Goal: Task Accomplishment & Management: Manage account settings

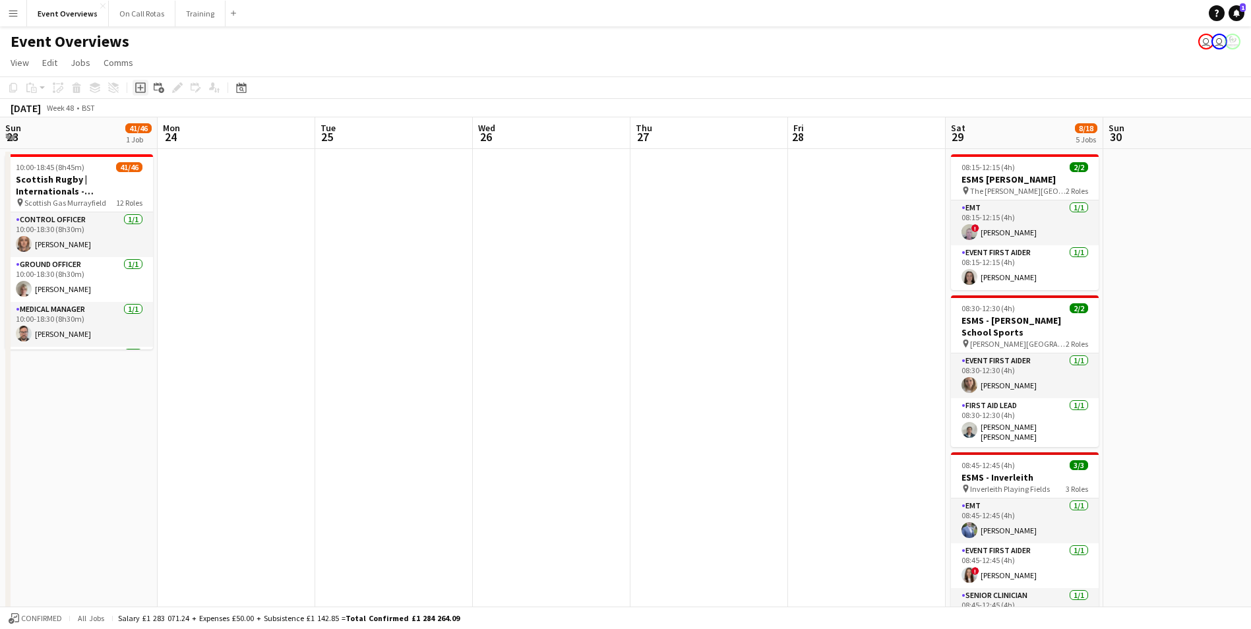
scroll to position [0, 467]
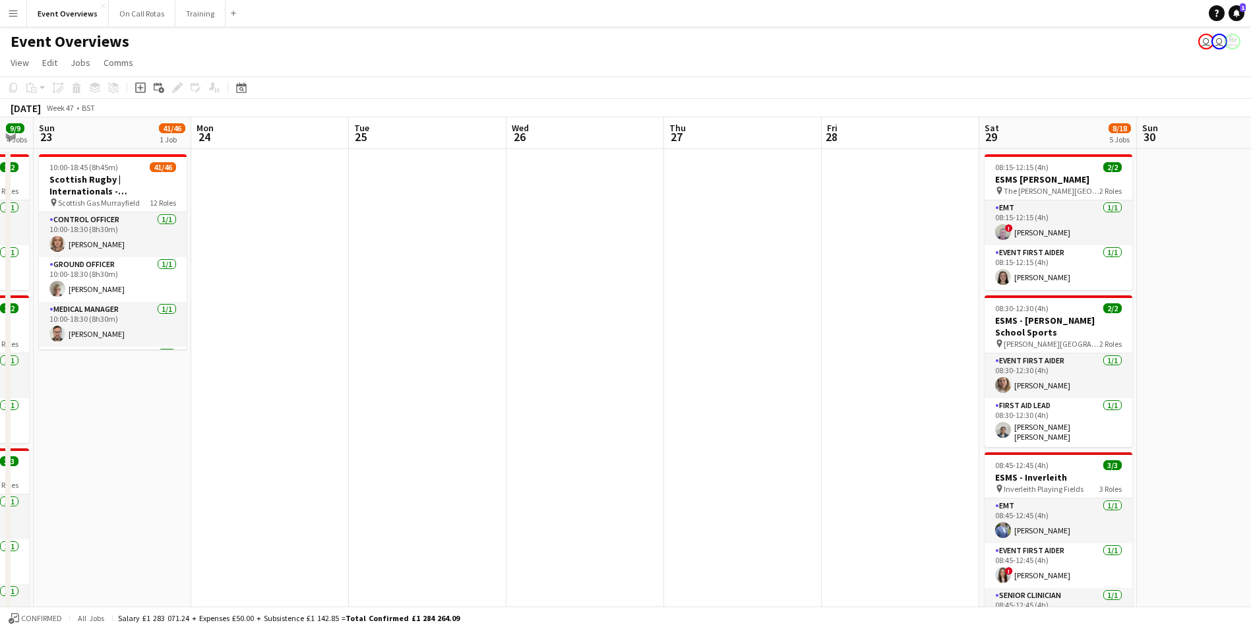
drag, startPoint x: 239, startPoint y: 238, endPoint x: 831, endPoint y: 69, distance: 615.8
click at [1127, 59] on app-board "Event Overviews user user View Day view expanded Day view collapsed Month view …" at bounding box center [625, 530] width 1251 height 1009
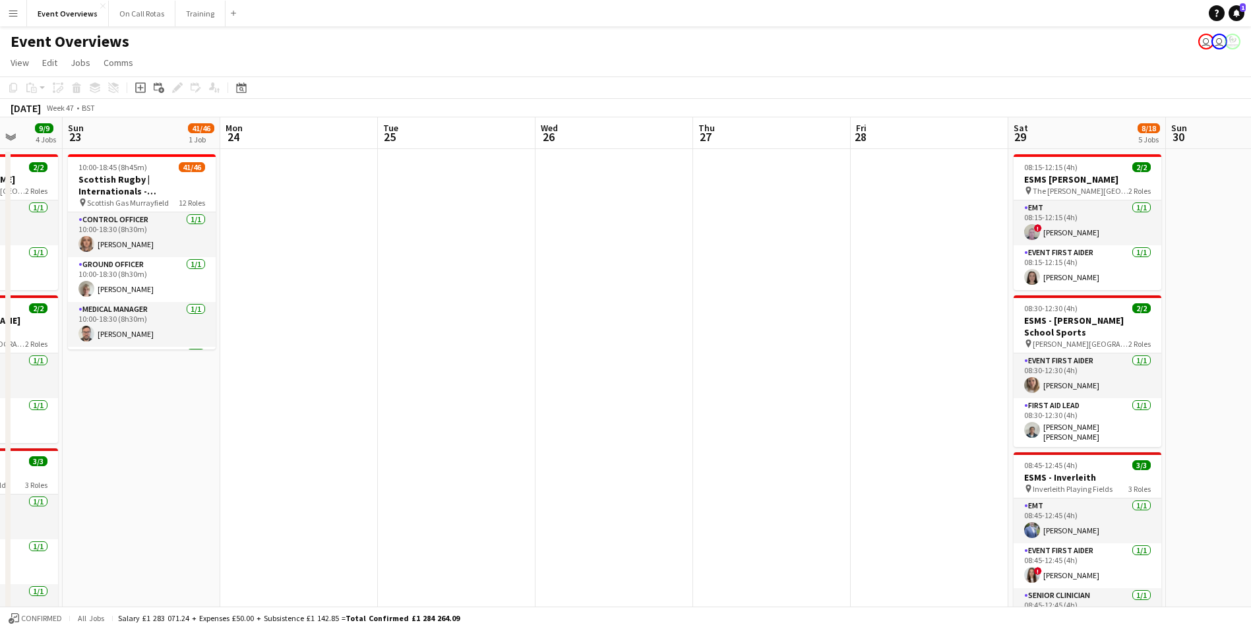
drag, startPoint x: 630, startPoint y: 248, endPoint x: 1092, endPoint y: 220, distance: 462.5
click at [1092, 220] on app-calendar-viewport "Thu 20 Fri 21 Sat 22 9/9 4 Jobs Sun 23 41/46 1 Job Mon 24 Tue 25 Wed 26 Thu 27 …" at bounding box center [625, 565] width 1251 height 896
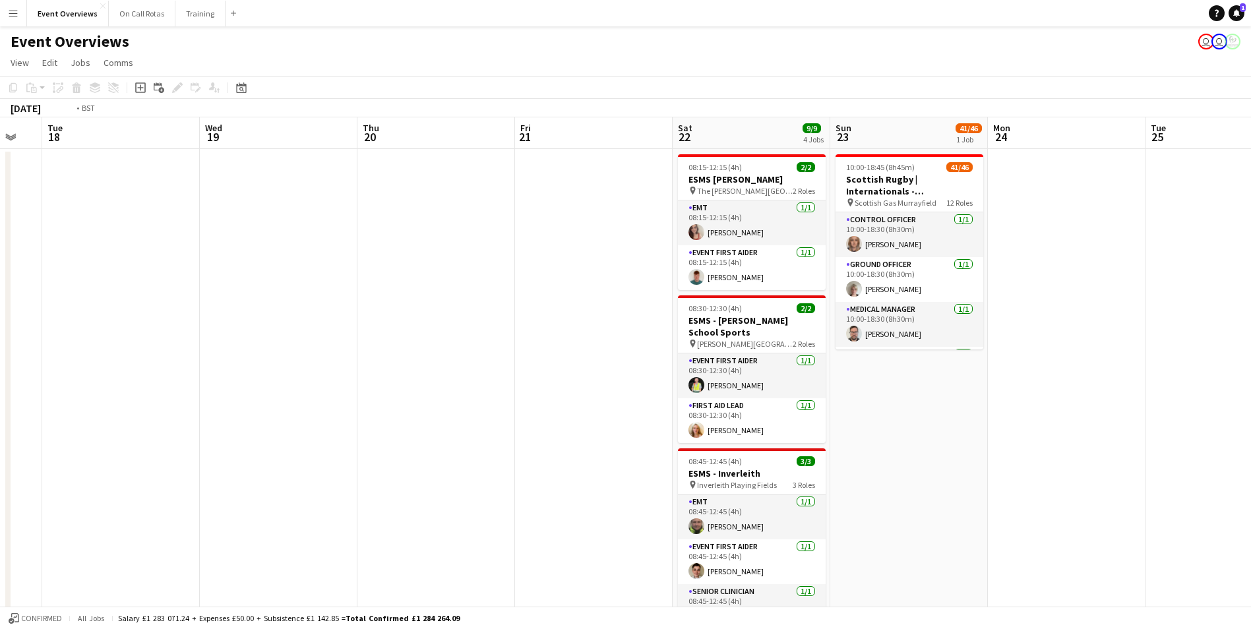
drag, startPoint x: 331, startPoint y: 251, endPoint x: 702, endPoint y: 215, distance: 373.0
click at [777, 217] on app-calendar-viewport "Sat 15 Sun 16 Mon 17 Tue 18 Wed 19 Thu 20 Fri 21 Sat 22 9/9 4 Jobs Sun 23 41/46…" at bounding box center [625, 565] width 1251 height 896
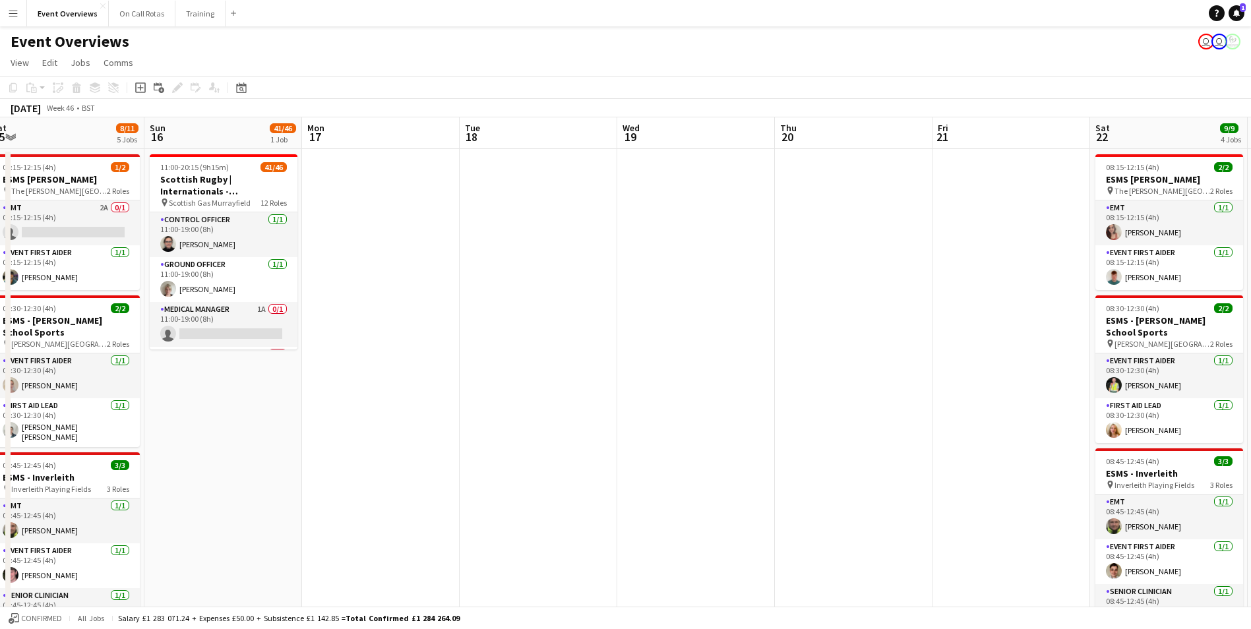
drag, startPoint x: 627, startPoint y: 270, endPoint x: 780, endPoint y: 220, distance: 161.0
click at [1036, 221] on app-calendar-viewport "Thu 13 Fri 14 Sat 15 8/11 5 Jobs Sun 16 41/46 1 Job Mon 17 Tue 18 Wed 19 Thu 20…" at bounding box center [625, 565] width 1251 height 896
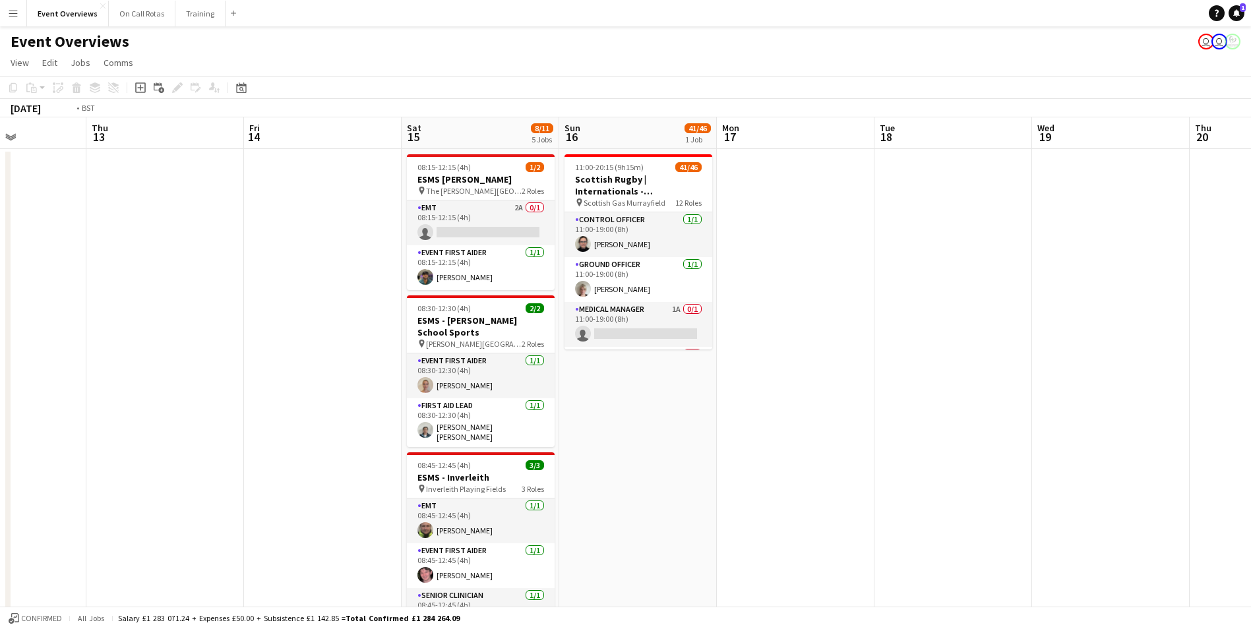
drag, startPoint x: 136, startPoint y: 268, endPoint x: 712, endPoint y: 242, distance: 576.3
click at [712, 242] on app-calendar-viewport "Mon 10 Tue 11 Wed 12 Thu 13 Fri 14 Sat 15 8/11 5 Jobs Sun 16 41/46 1 Job Mon 17…" at bounding box center [625, 565] width 1251 height 896
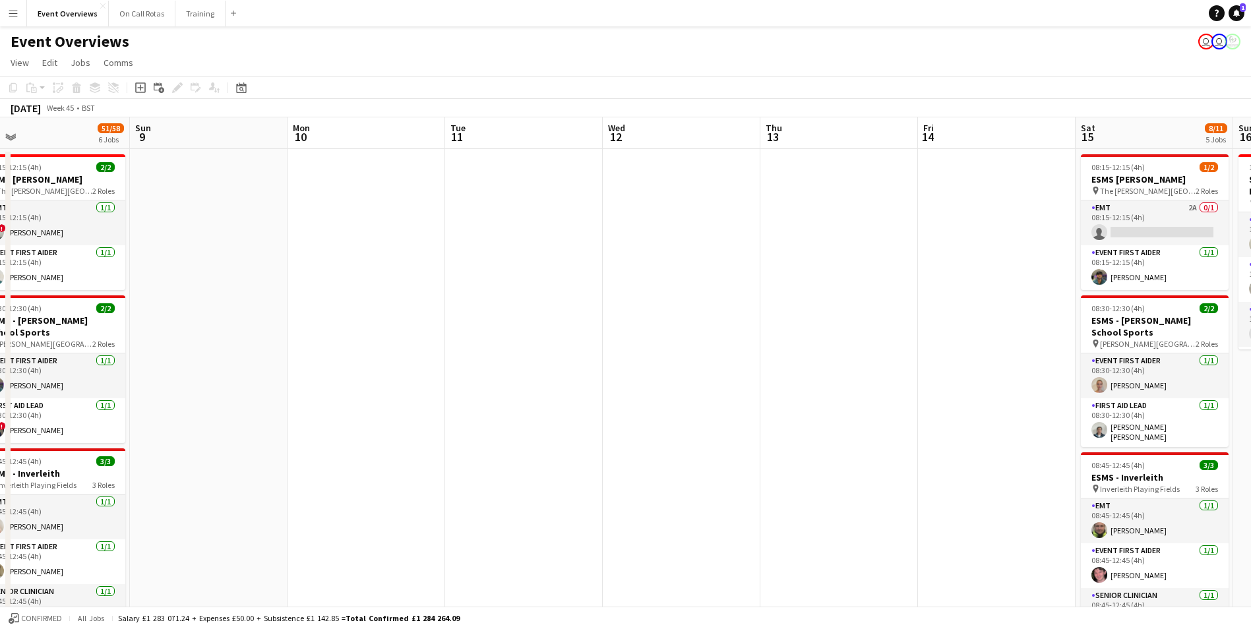
drag, startPoint x: 198, startPoint y: 223, endPoint x: 657, endPoint y: 202, distance: 459.5
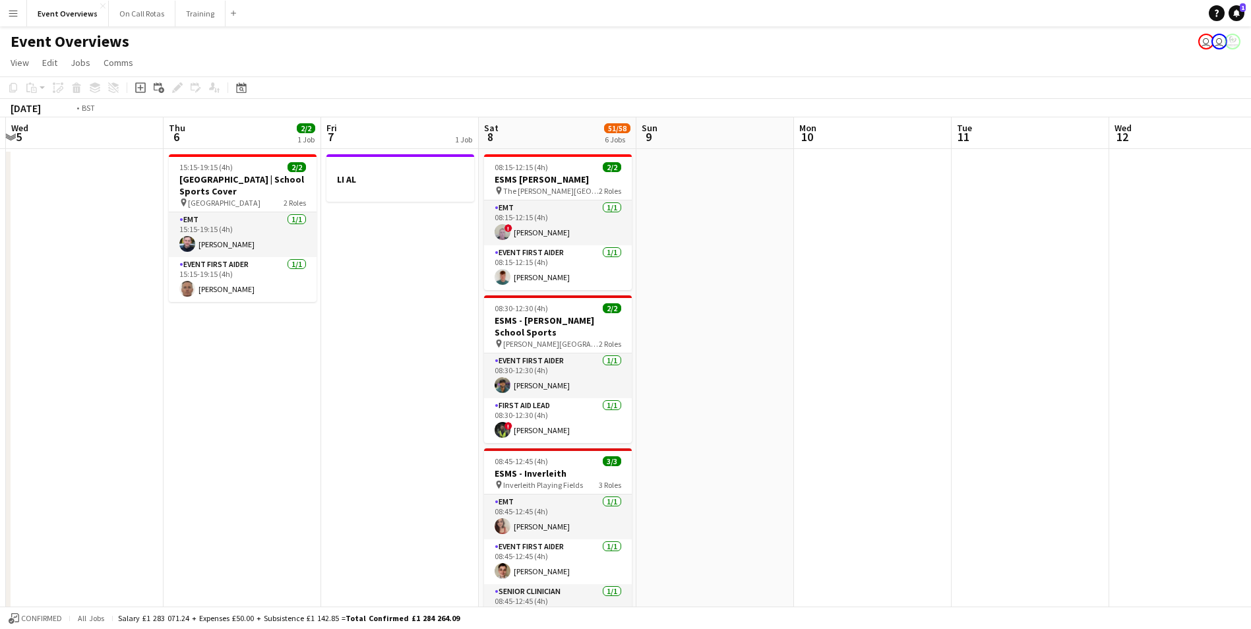
drag, startPoint x: 298, startPoint y: 342, endPoint x: 537, endPoint y: 310, distance: 241.6
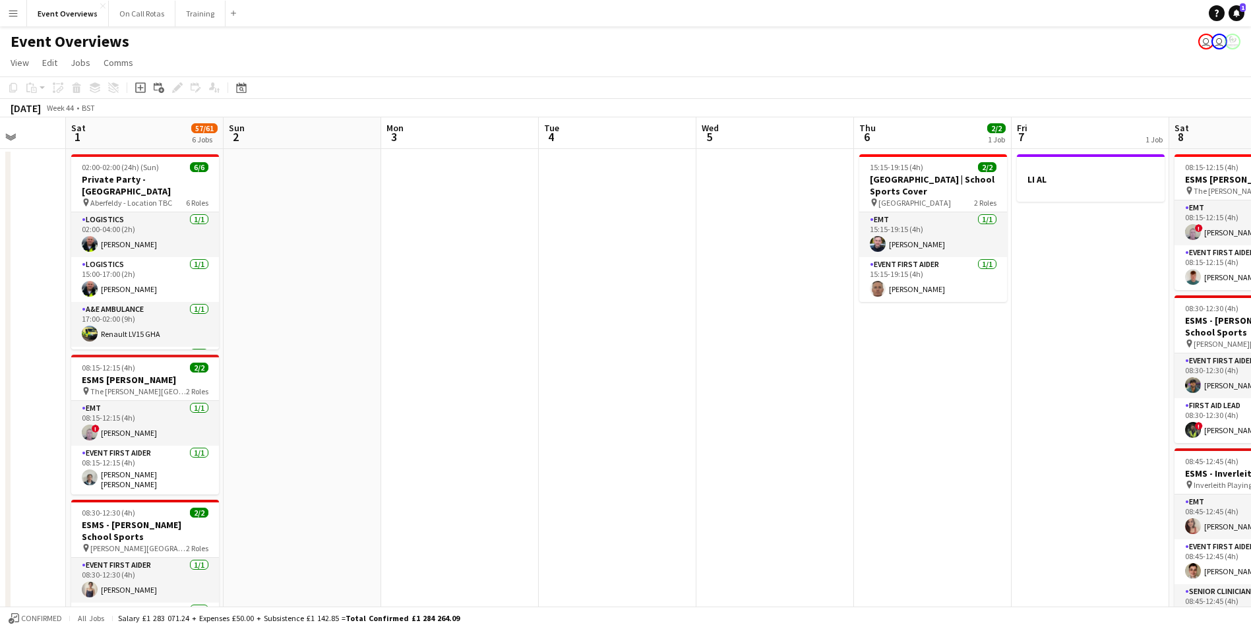
drag, startPoint x: 235, startPoint y: 317, endPoint x: 611, endPoint y: 305, distance: 375.4
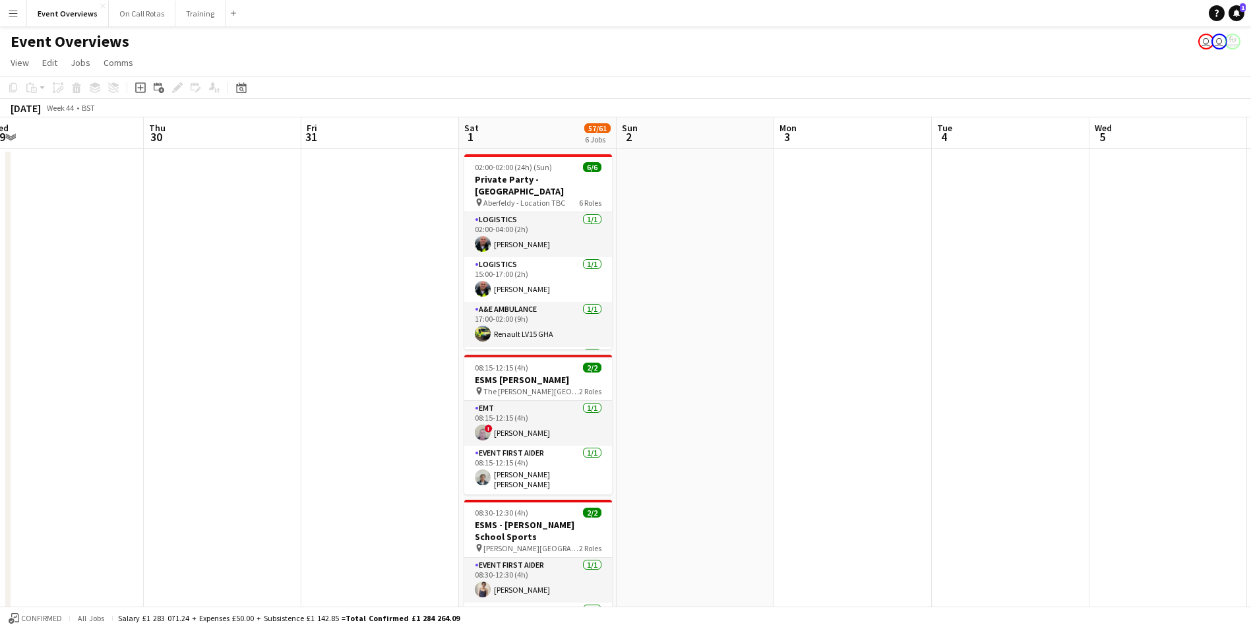
drag, startPoint x: 0, startPoint y: 273, endPoint x: 388, endPoint y: 277, distance: 388.4
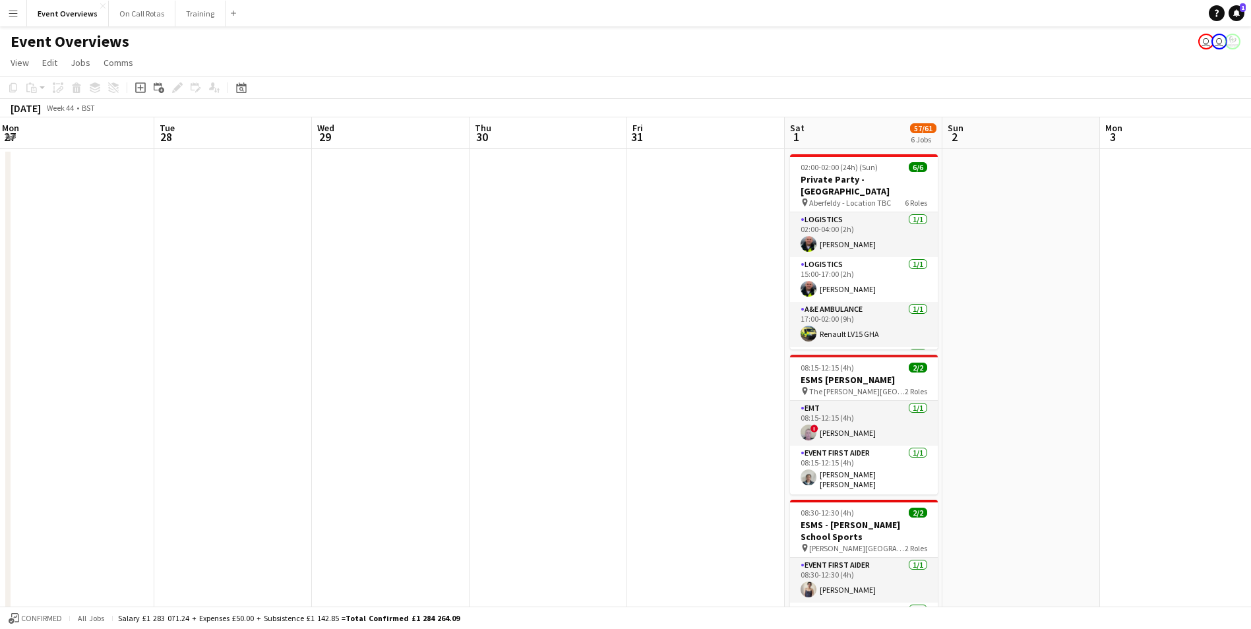
drag, startPoint x: 189, startPoint y: 249, endPoint x: 441, endPoint y: 253, distance: 252.6
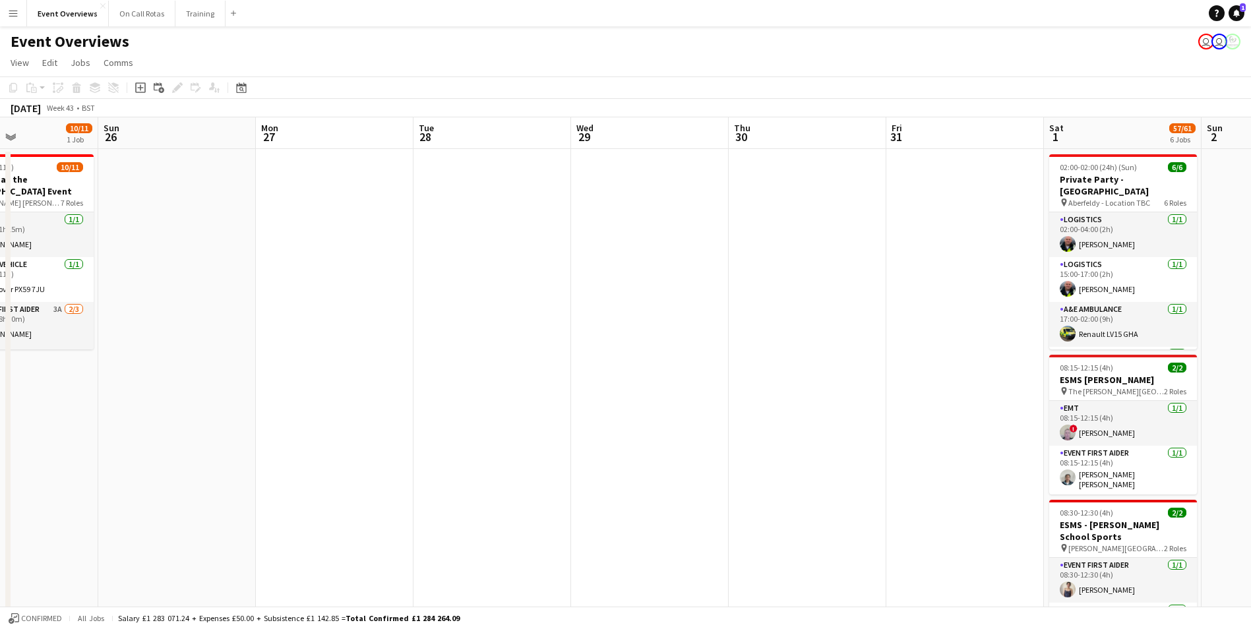
drag, startPoint x: 198, startPoint y: 243, endPoint x: 557, endPoint y: 247, distance: 358.8
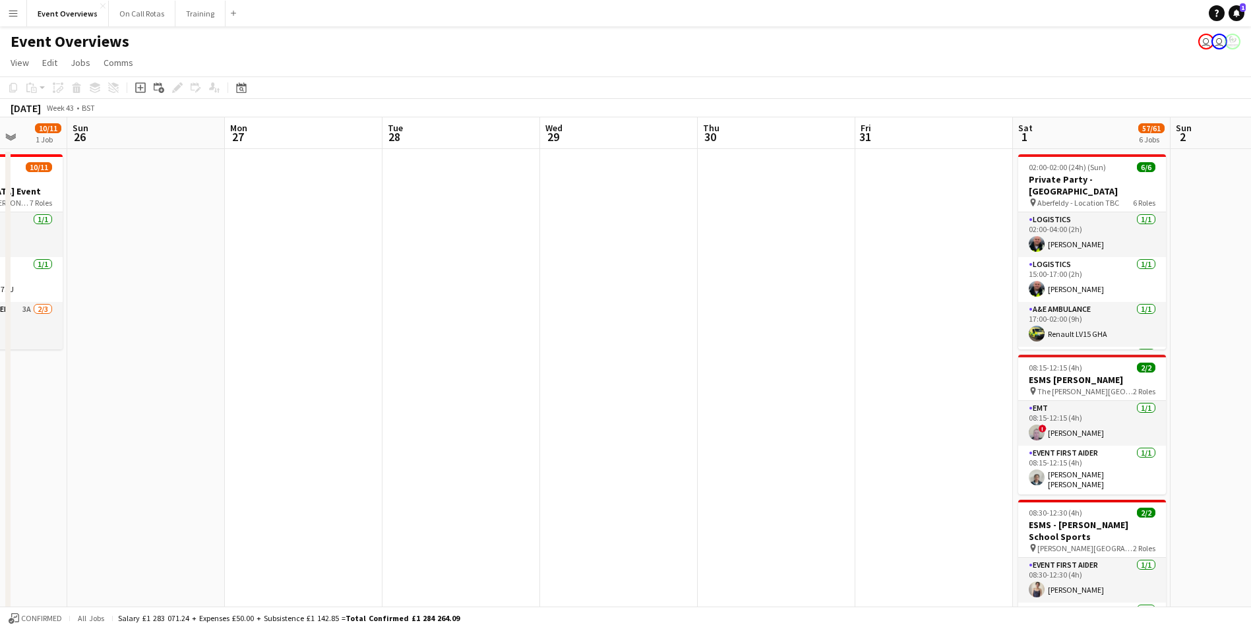
scroll to position [0, 382]
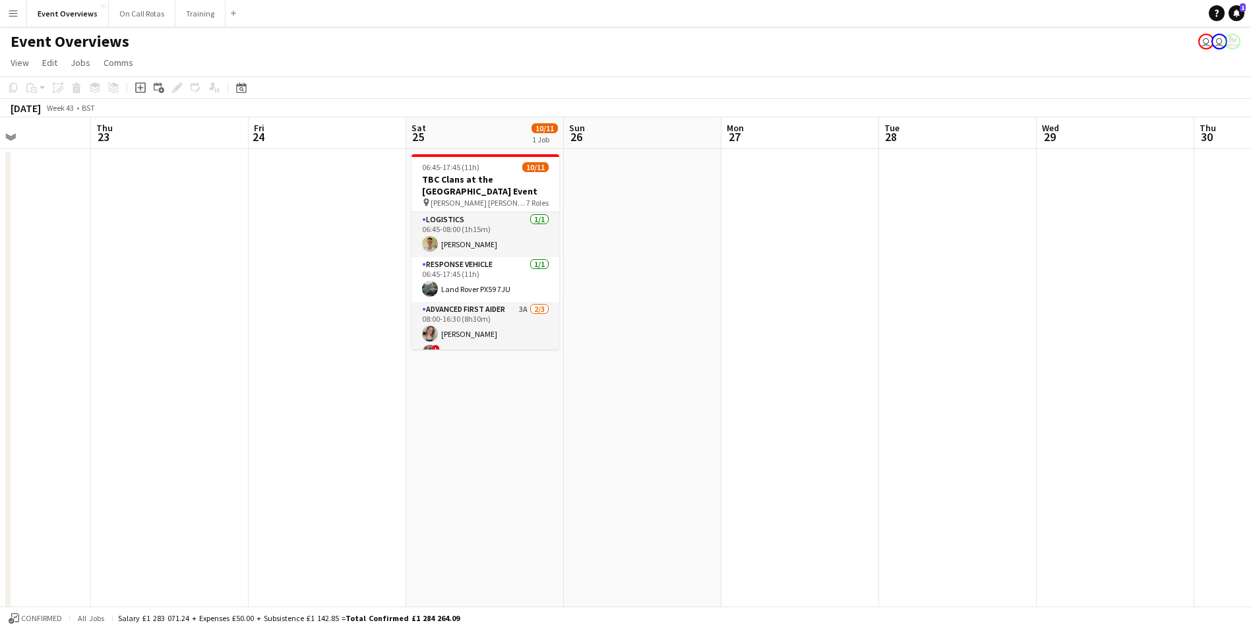
drag, startPoint x: 125, startPoint y: 231, endPoint x: 491, endPoint y: 243, distance: 366.2
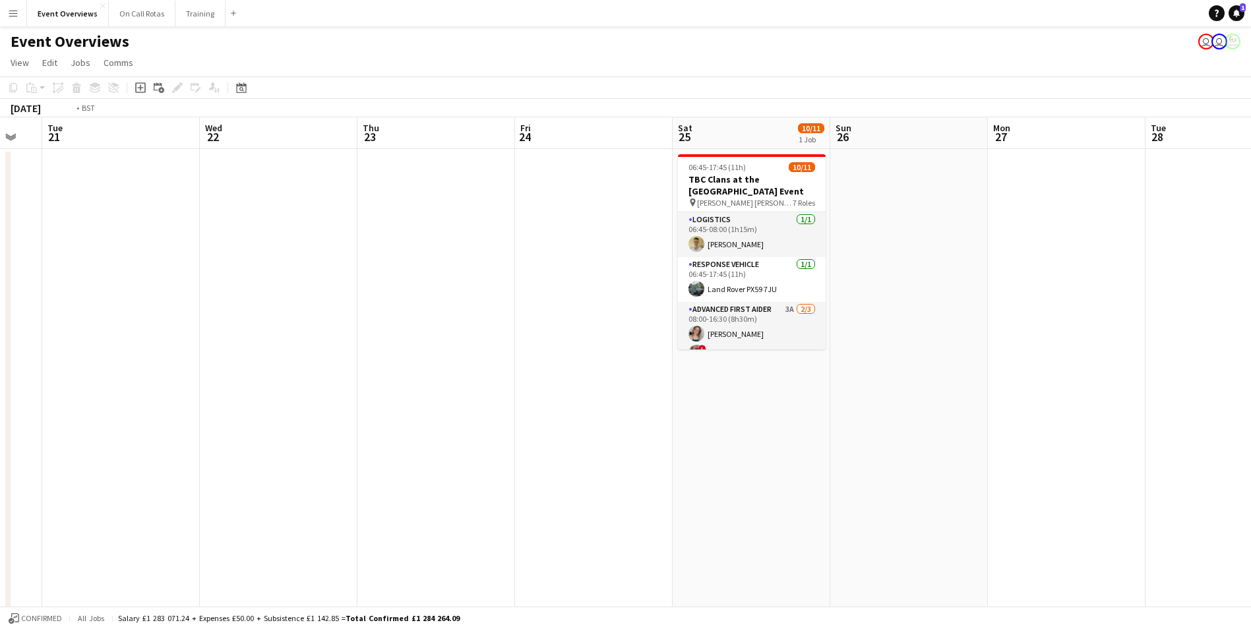
drag, startPoint x: 241, startPoint y: 261, endPoint x: 659, endPoint y: 251, distance: 417.6
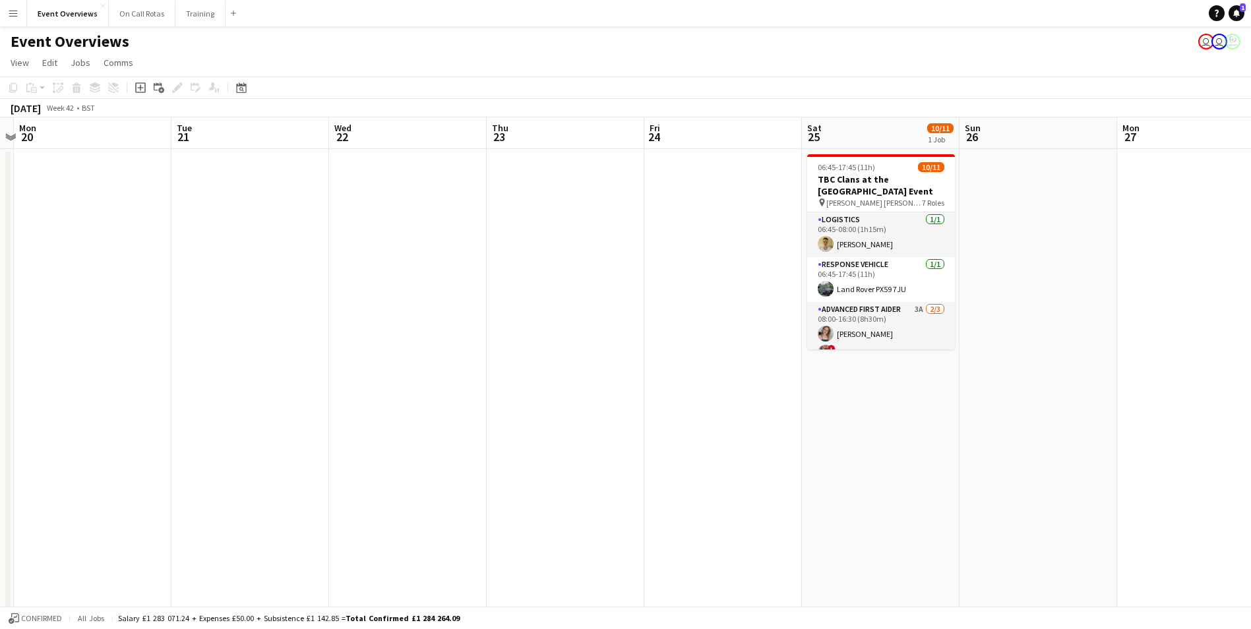
drag, startPoint x: 214, startPoint y: 264, endPoint x: 425, endPoint y: 254, distance: 211.9
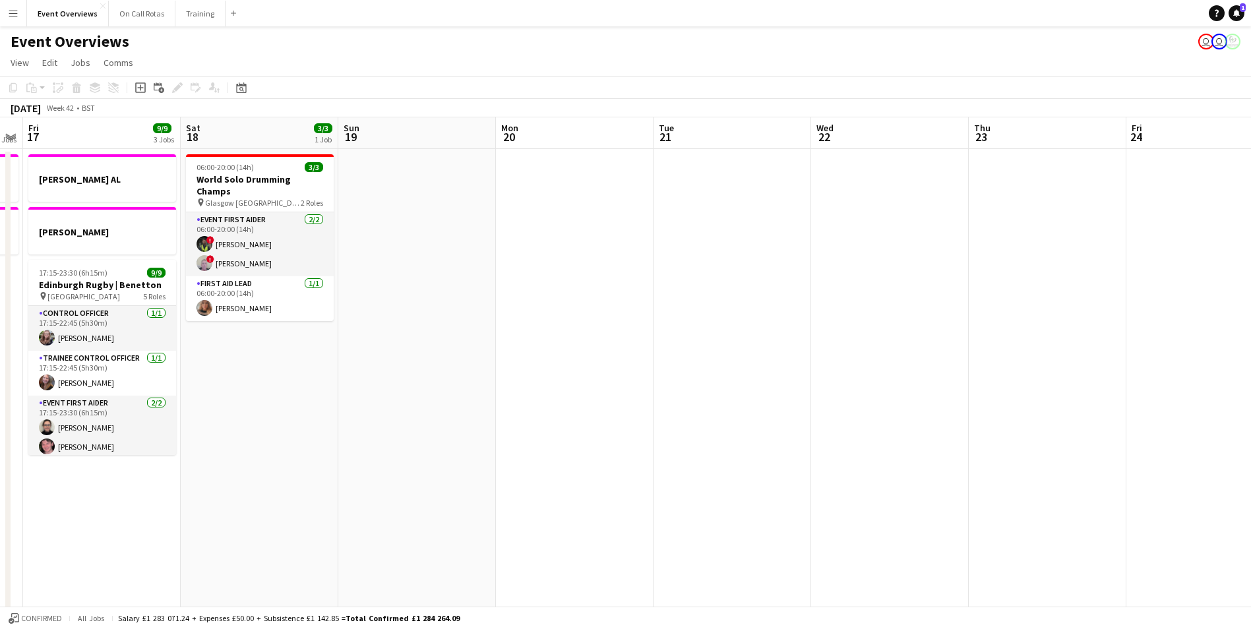
drag, startPoint x: 233, startPoint y: 276, endPoint x: 522, endPoint y: 252, distance: 290.5
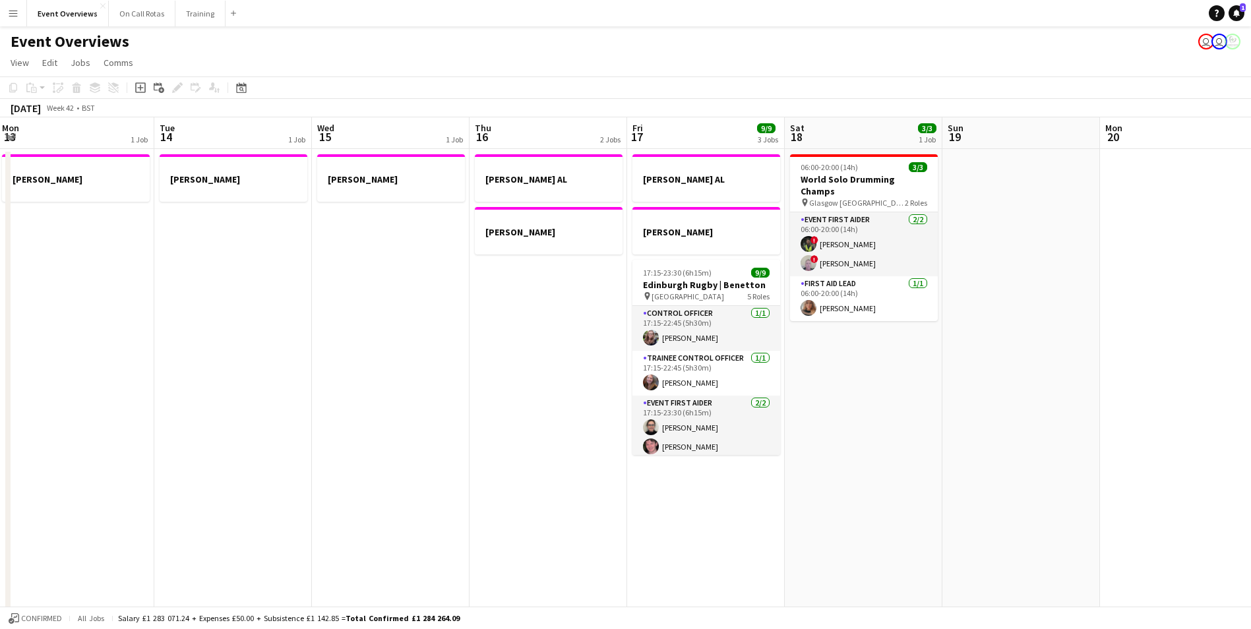
drag, startPoint x: 72, startPoint y: 278, endPoint x: 549, endPoint y: 257, distance: 477.9
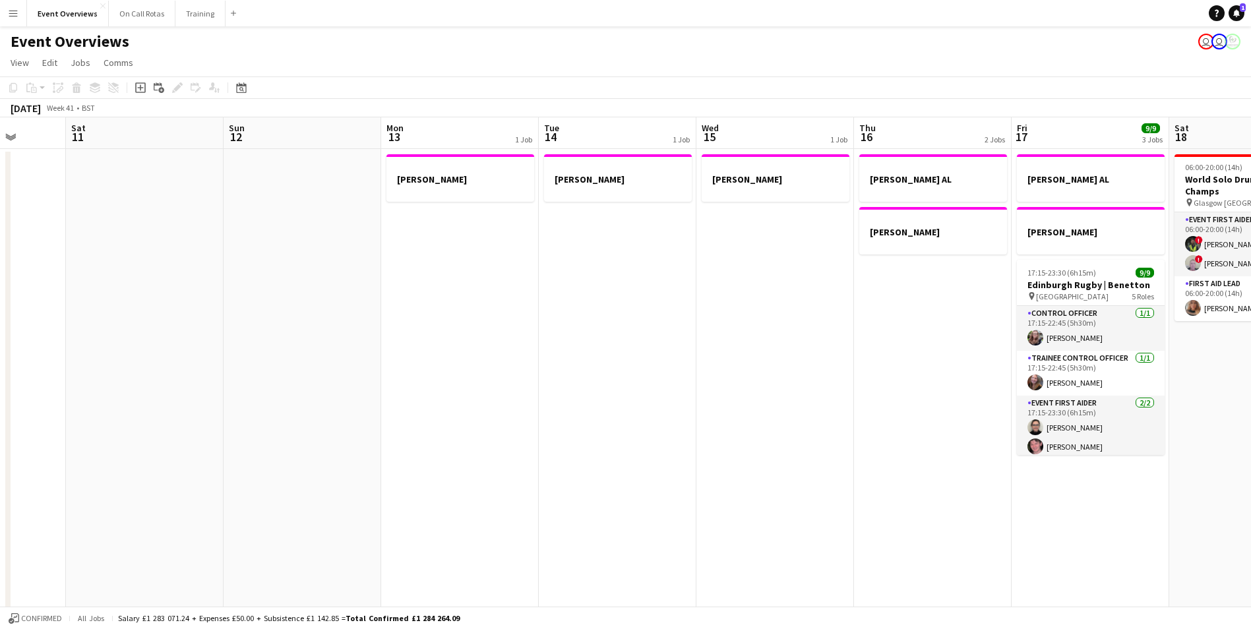
drag, startPoint x: 195, startPoint y: 264, endPoint x: 645, endPoint y: 229, distance: 451.1
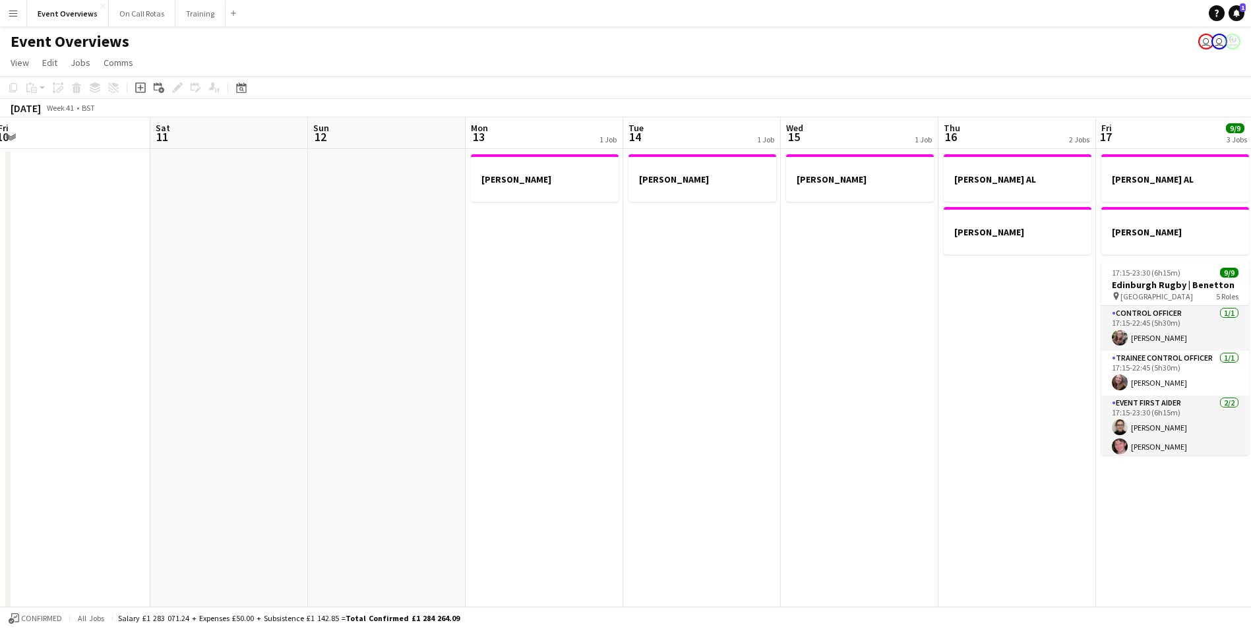
drag, startPoint x: 247, startPoint y: 243, endPoint x: 561, endPoint y: 224, distance: 315.1
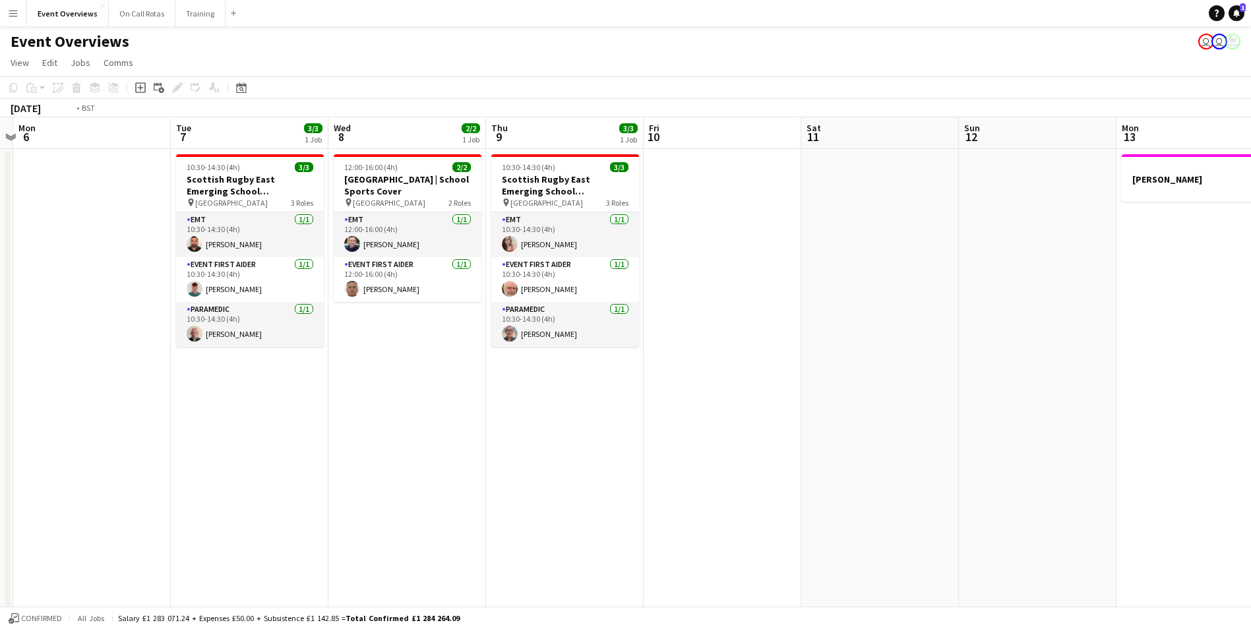
scroll to position [0, 413]
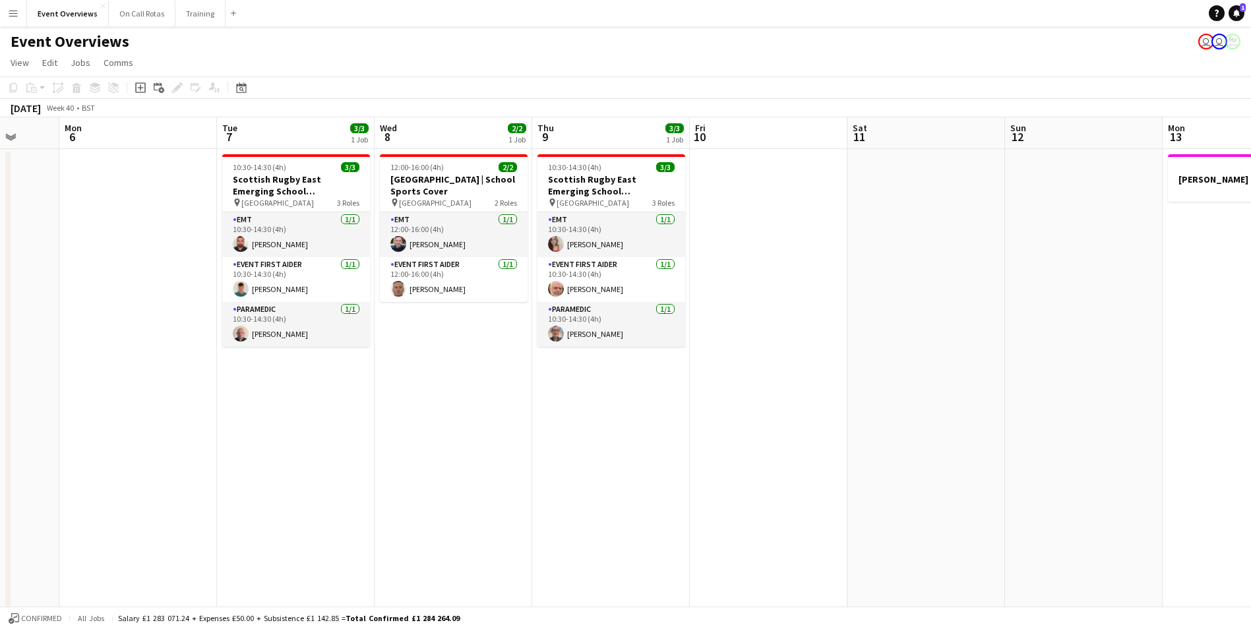
drag, startPoint x: 255, startPoint y: 237, endPoint x: 596, endPoint y: 222, distance: 341.3
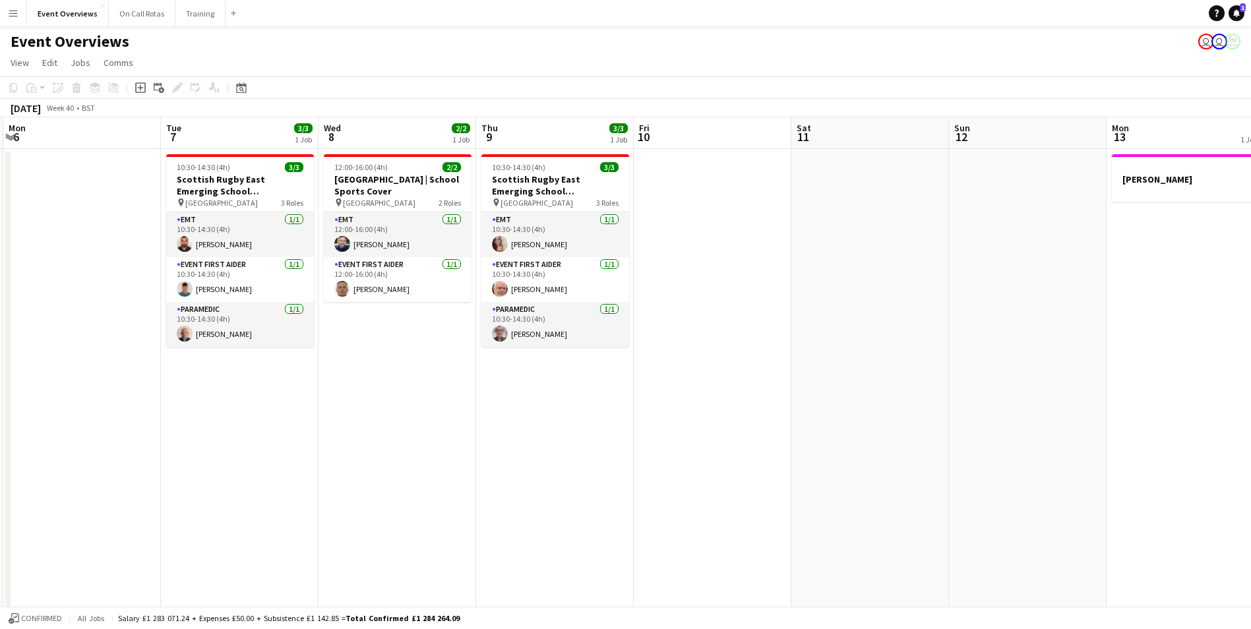
drag, startPoint x: 76, startPoint y: 278, endPoint x: 506, endPoint y: 306, distance: 430.9
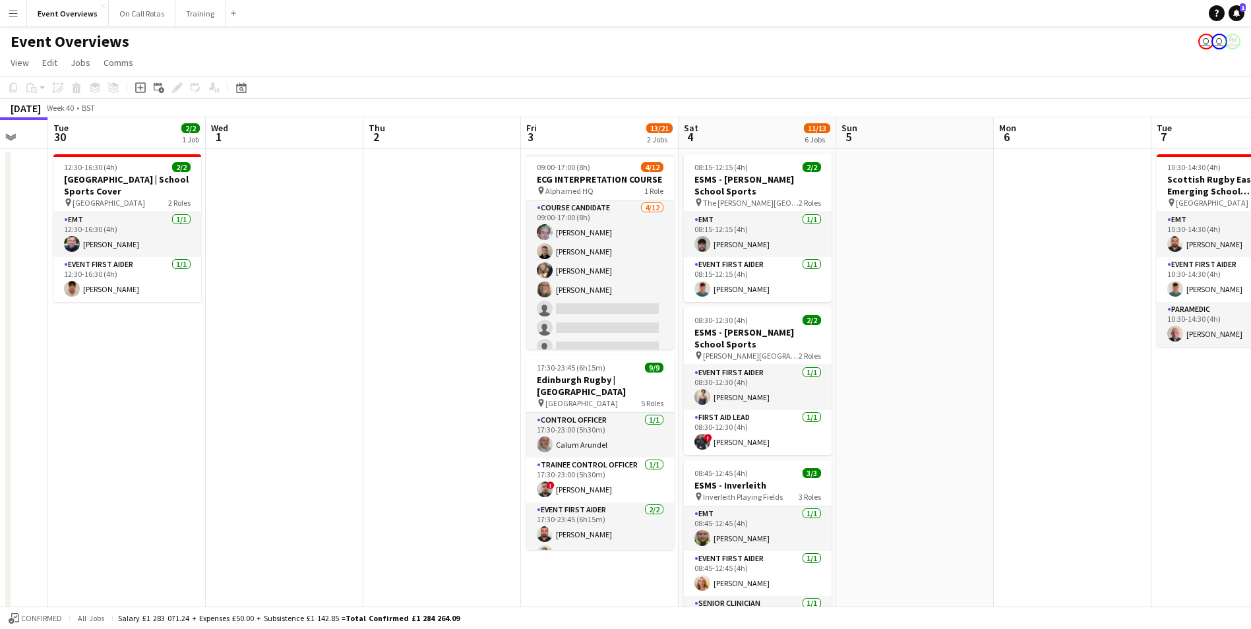
scroll to position [0, 365]
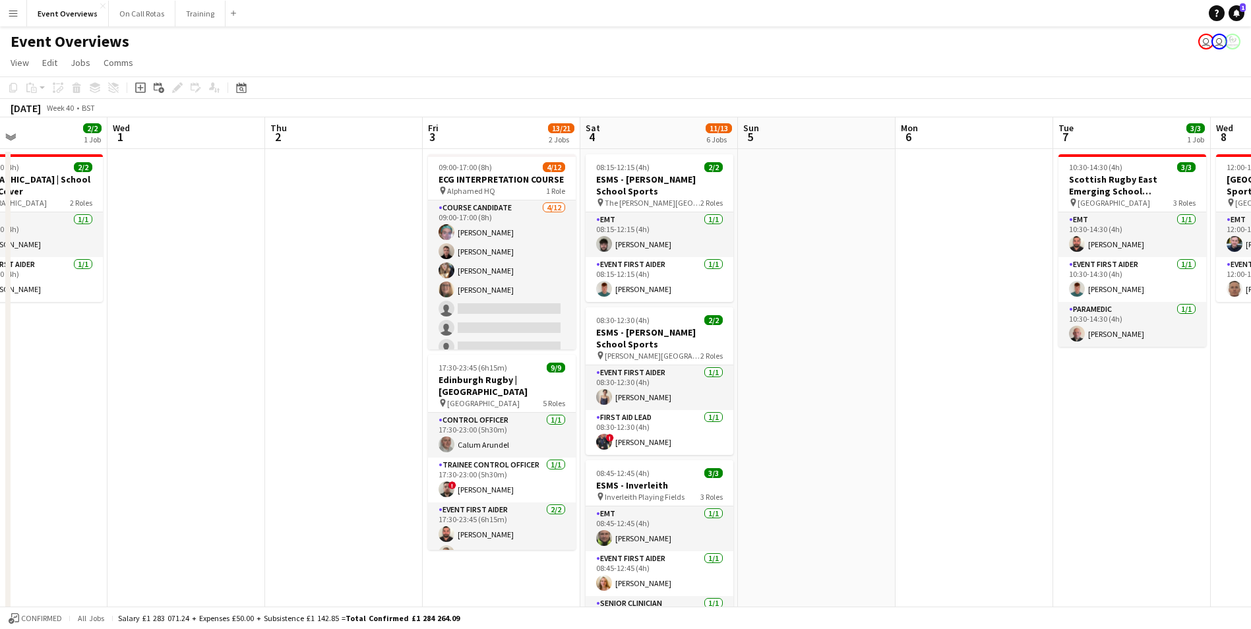
drag, startPoint x: 0, startPoint y: 289, endPoint x: 394, endPoint y: 318, distance: 395.4
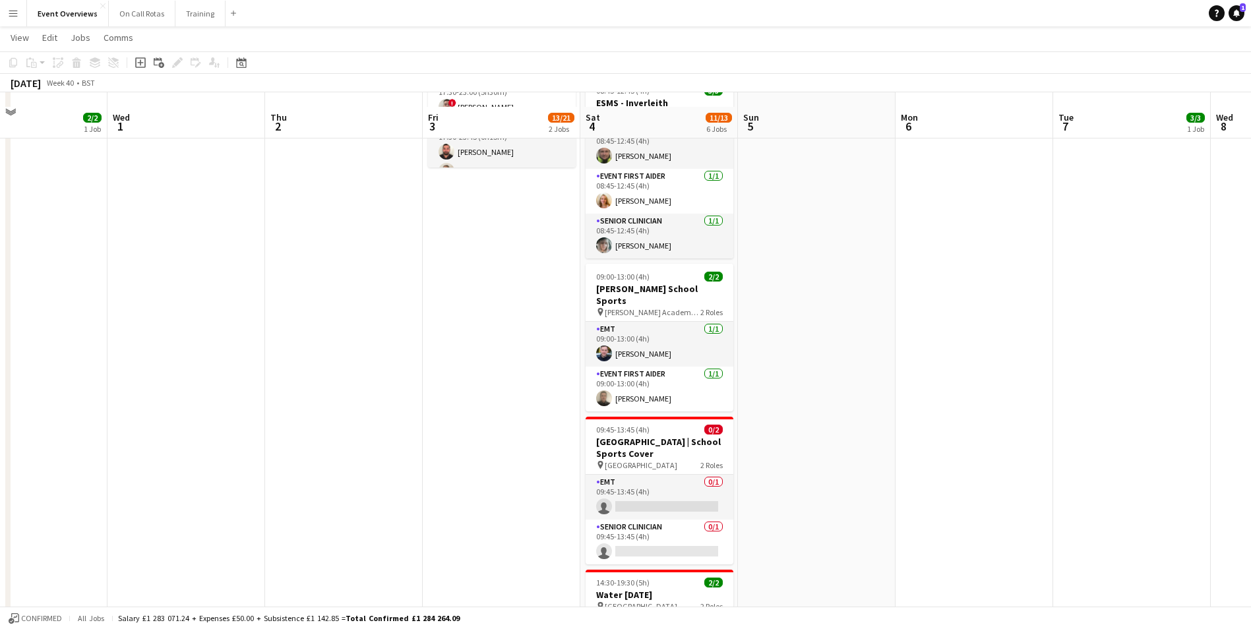
scroll to position [396, 0]
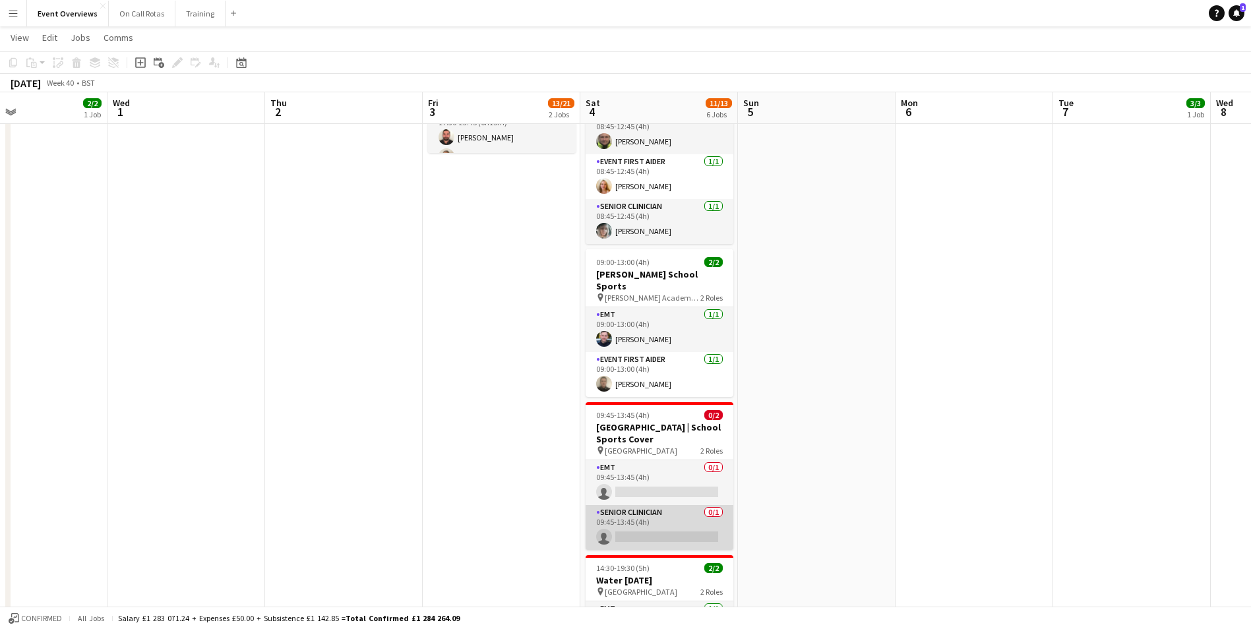
click at [654, 505] on app-card-role "Senior Clinician 0/1 09:45-13:45 (4h) single-neutral-actions" at bounding box center [660, 527] width 148 height 45
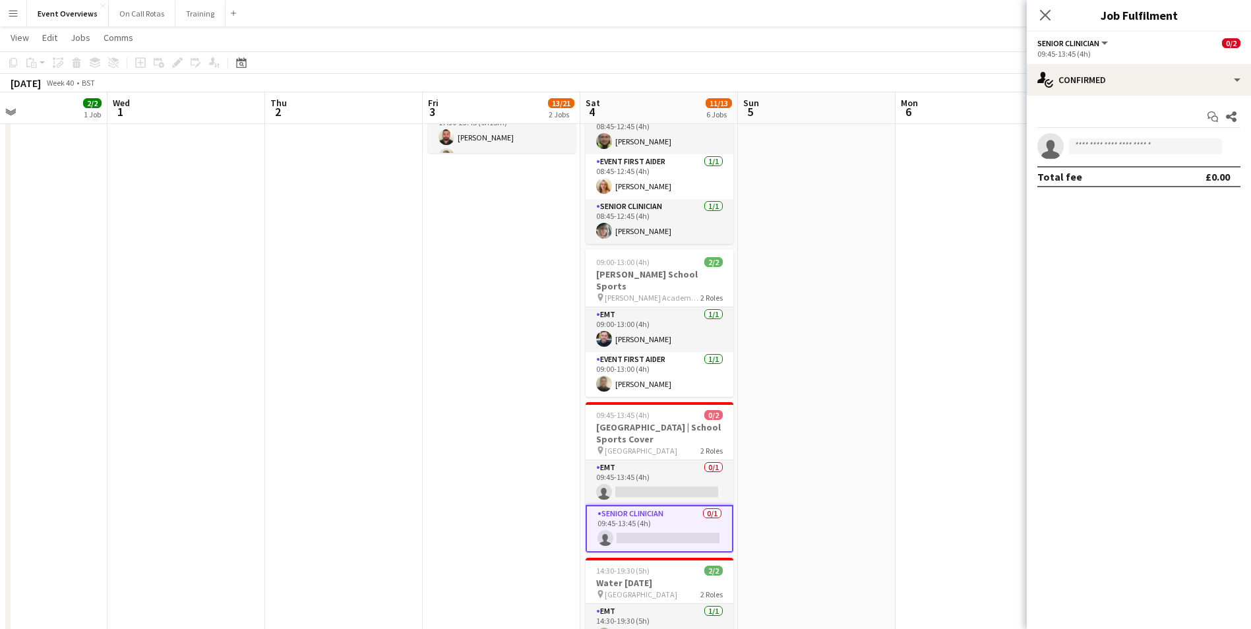
click at [1089, 100] on div "Start chat Share single-neutral-actions Total fee £0.00" at bounding box center [1139, 147] width 224 height 102
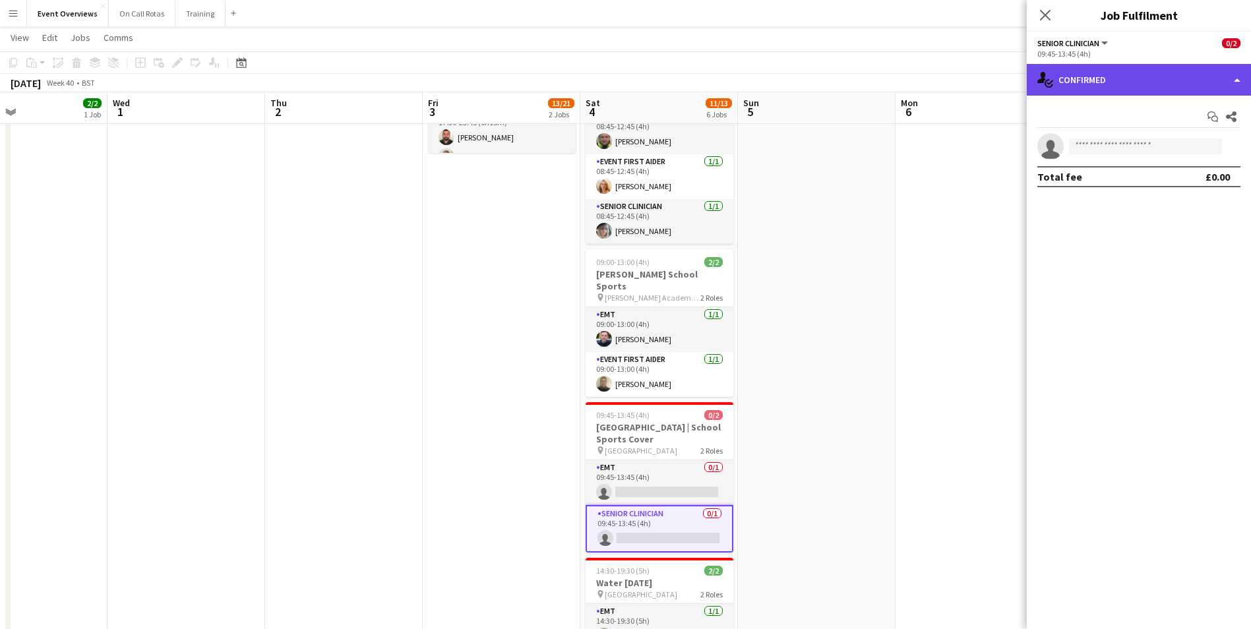
click at [1091, 79] on div "single-neutral-actions-check-2 Confirmed" at bounding box center [1139, 80] width 224 height 32
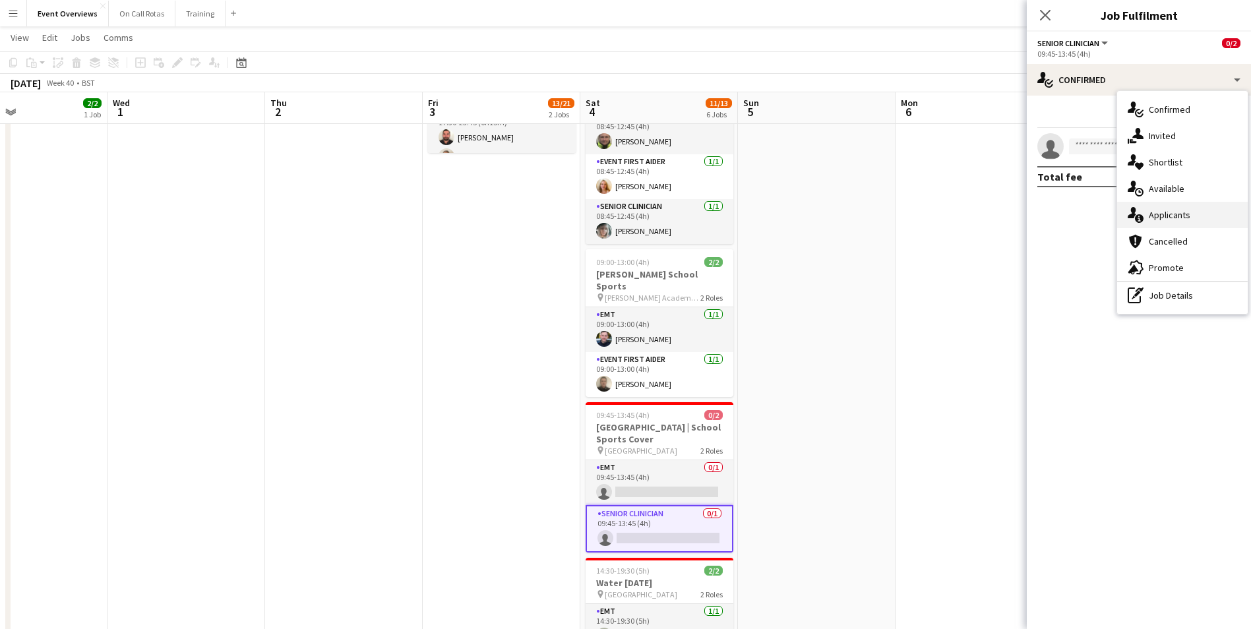
click at [1156, 206] on div "single-neutral-actions-information Applicants" at bounding box center [1182, 215] width 131 height 26
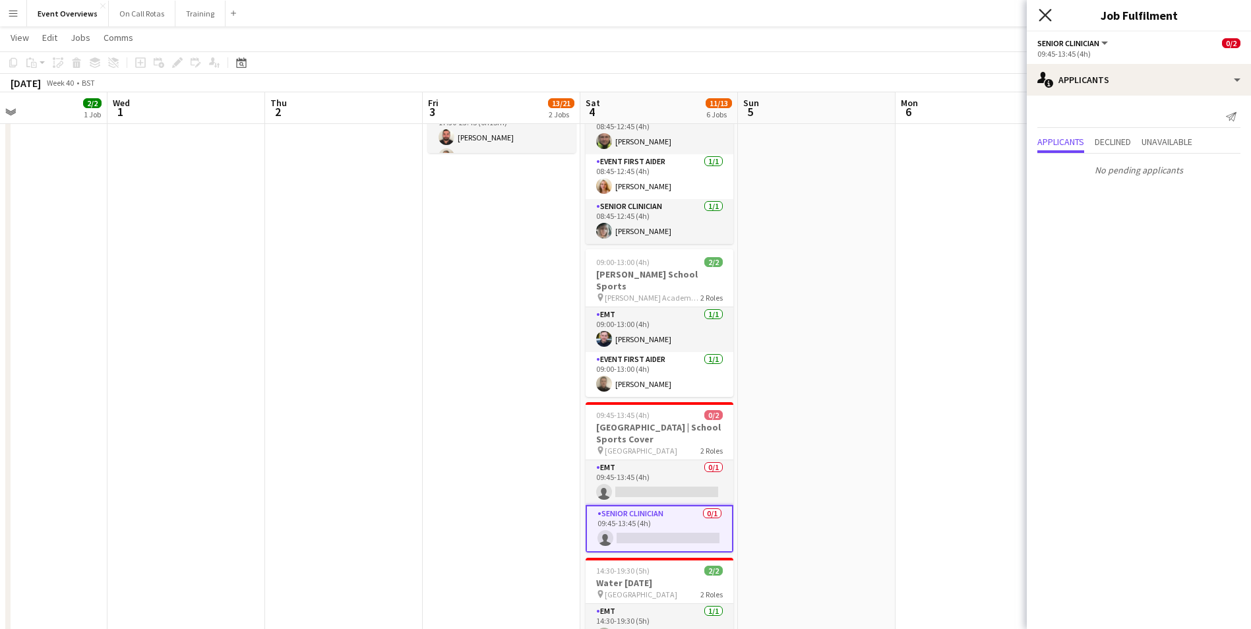
click at [1044, 19] on icon "Close pop-in" at bounding box center [1045, 15] width 13 height 13
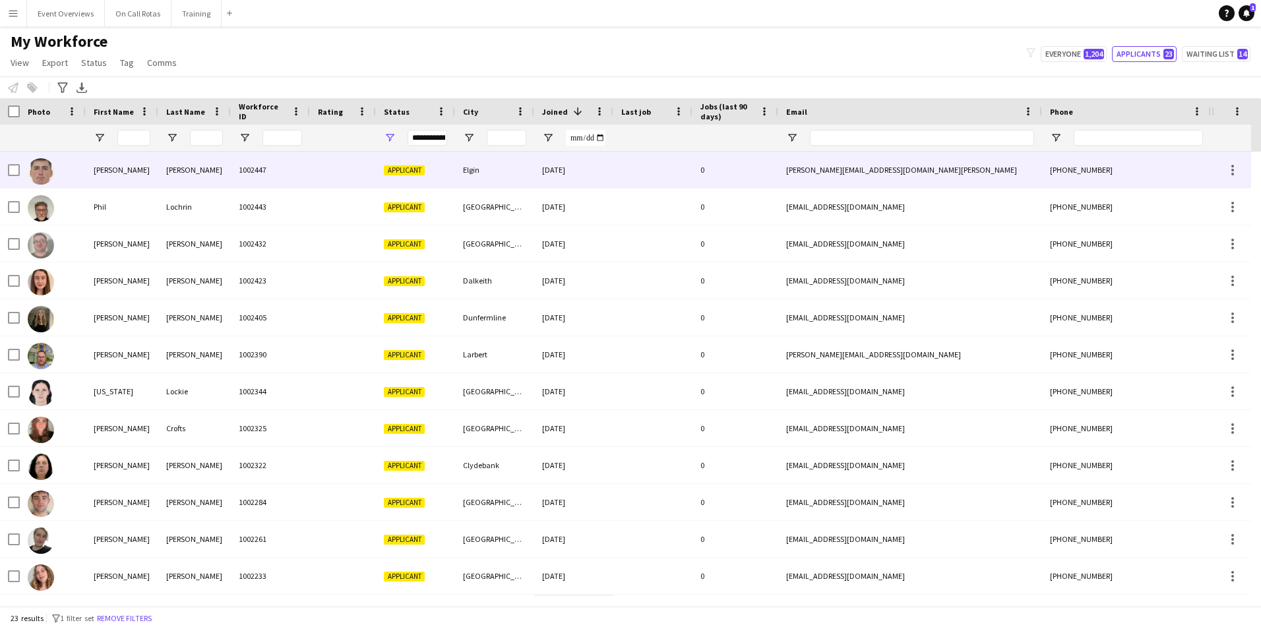
click at [934, 190] on div "phil@lochrin.co.uk" at bounding box center [910, 207] width 264 height 36
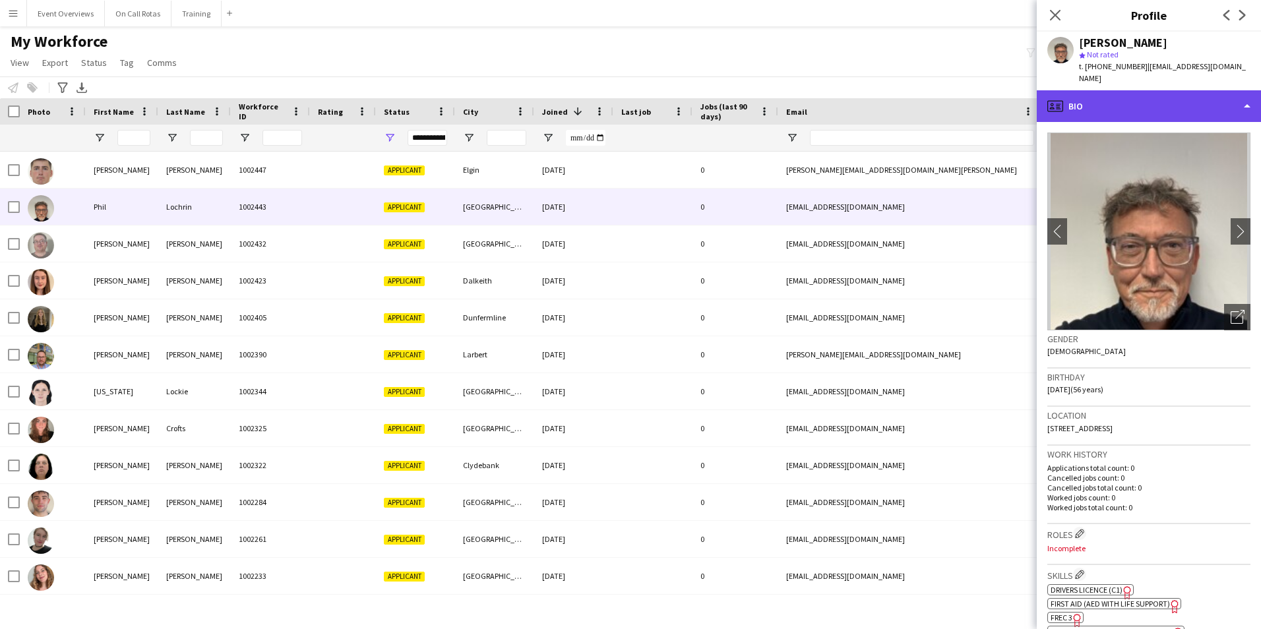
click at [1155, 94] on div "profile Bio" at bounding box center [1149, 106] width 224 height 32
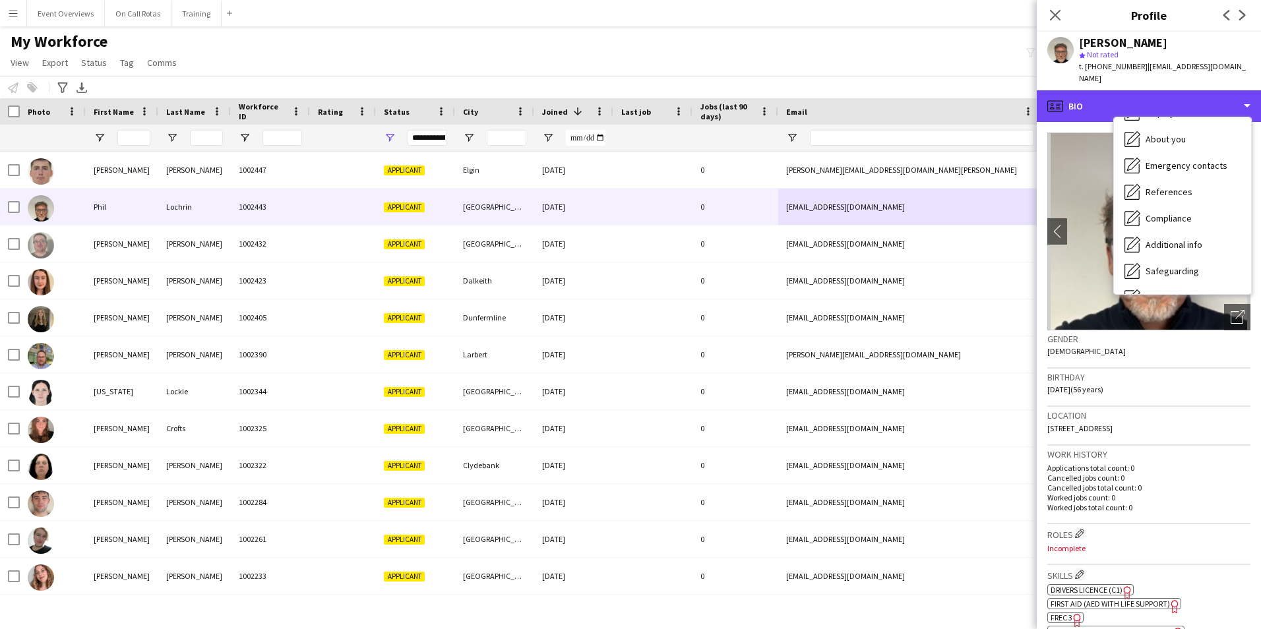
scroll to position [229, 0]
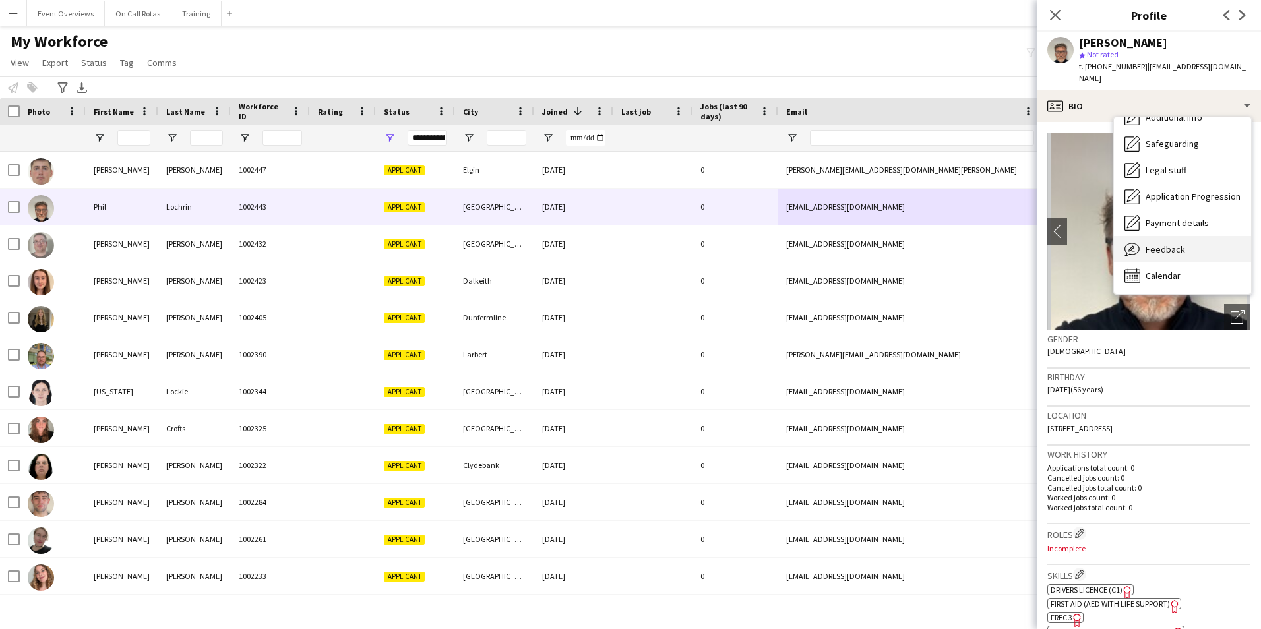
click at [1178, 243] on span "Feedback" at bounding box center [1165, 249] width 40 height 12
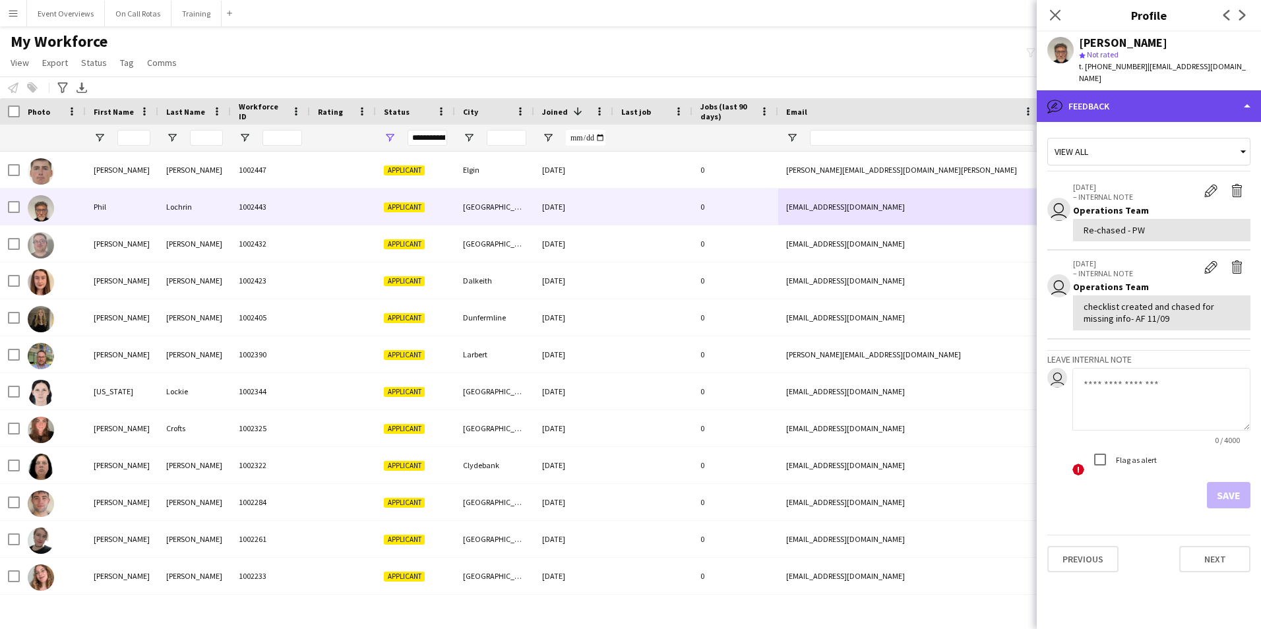
click at [1143, 107] on div "bubble-pencil Feedback" at bounding box center [1149, 106] width 224 height 32
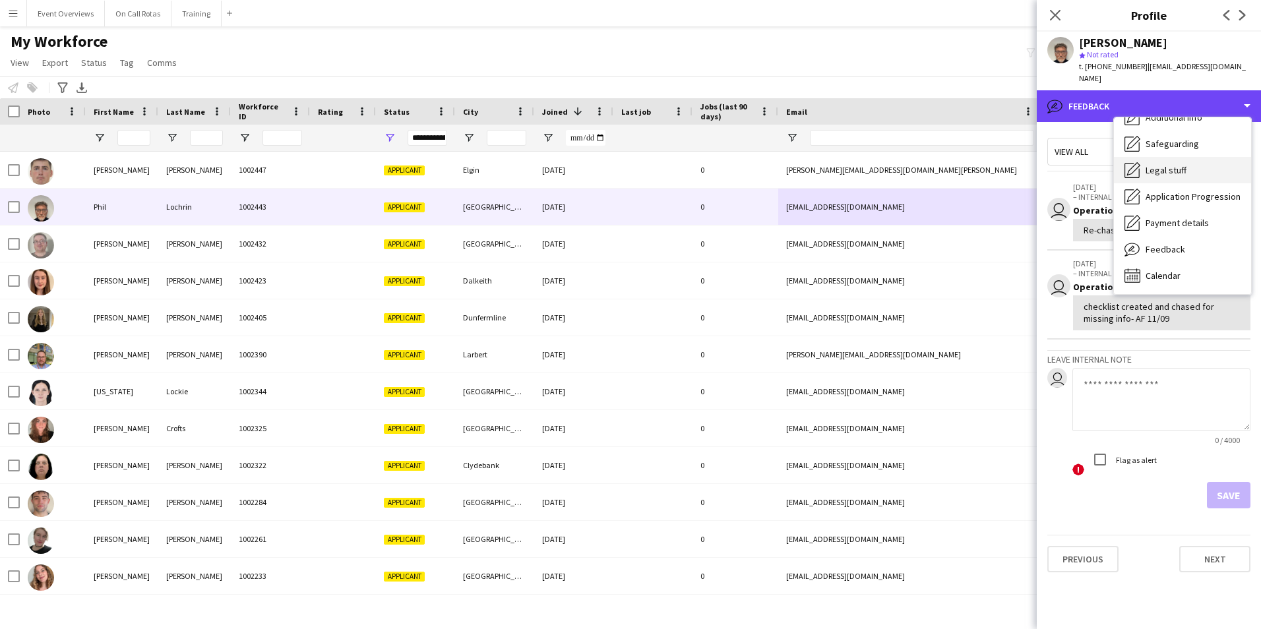
scroll to position [0, 0]
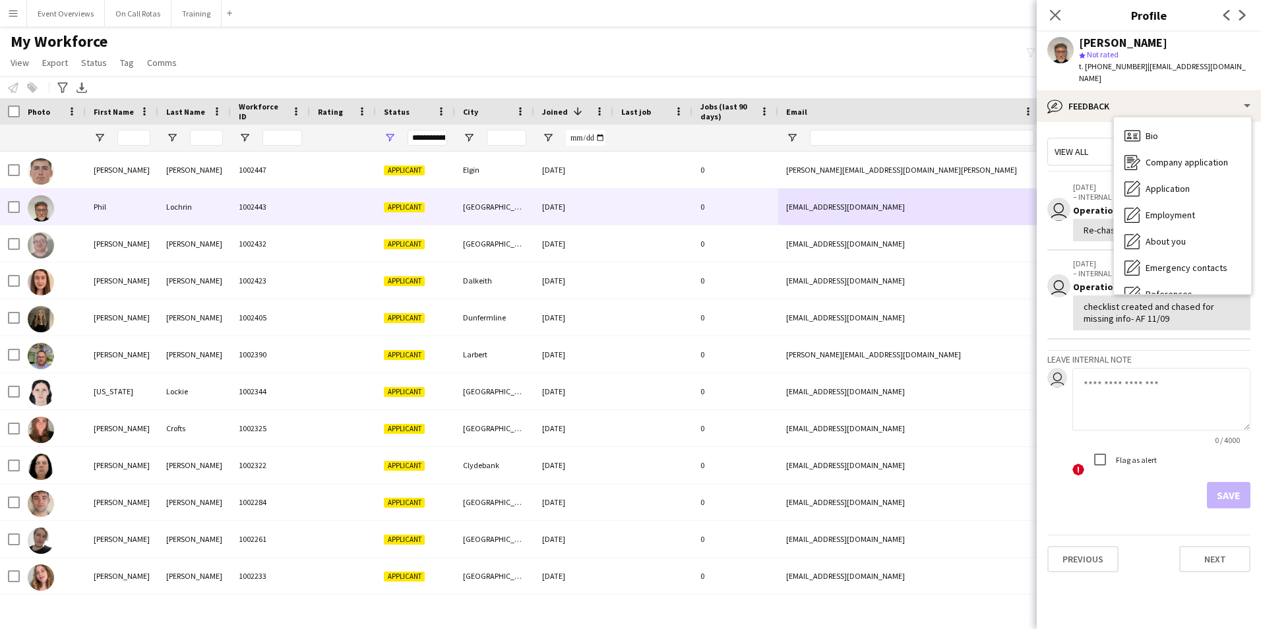
click at [1067, 9] on div "Close pop-in" at bounding box center [1055, 15] width 37 height 30
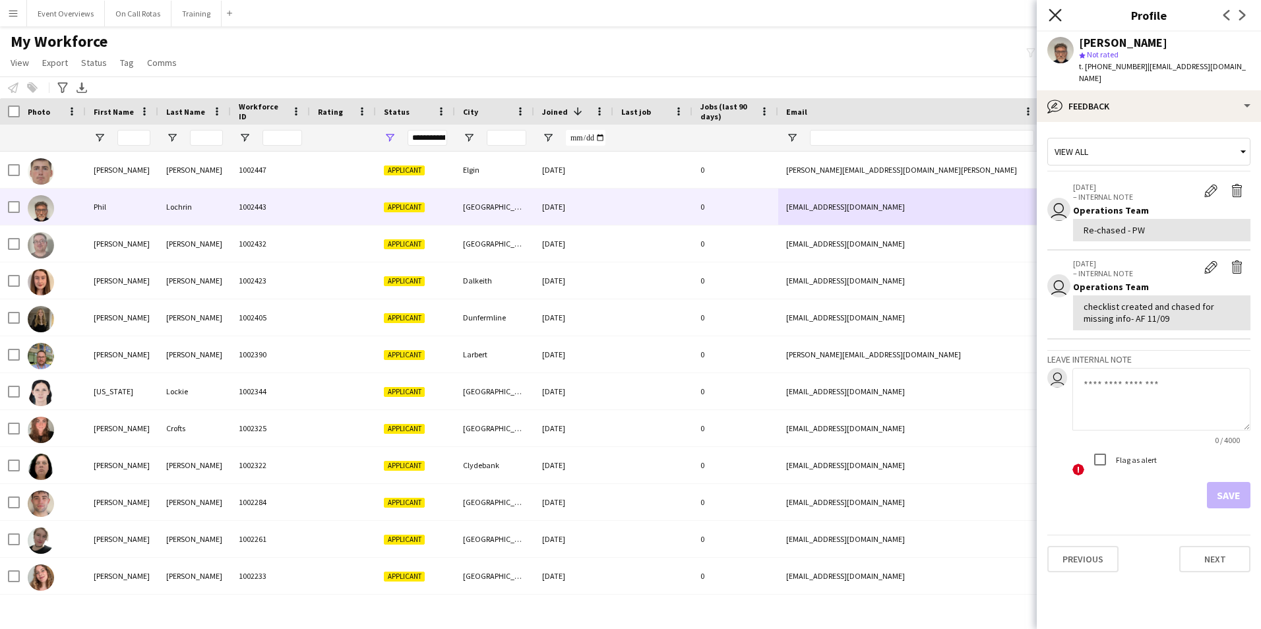
click at [1052, 16] on icon "Close pop-in" at bounding box center [1055, 15] width 13 height 13
